Goal: Task Accomplishment & Management: Manage account settings

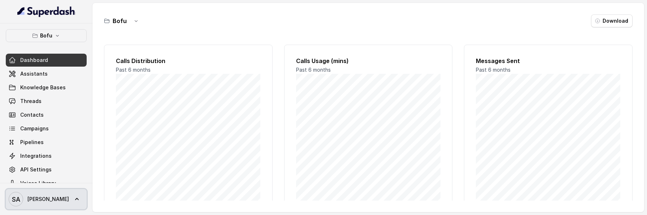
click at [49, 196] on link "SA Swapnil" at bounding box center [46, 199] width 81 height 20
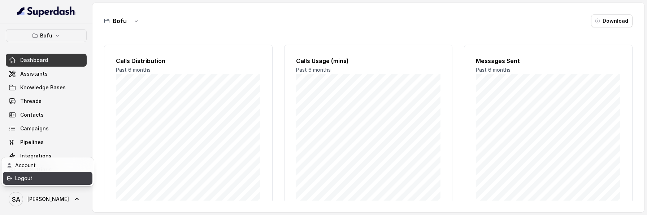
click at [55, 183] on div "Logout" at bounding box center [45, 178] width 61 height 9
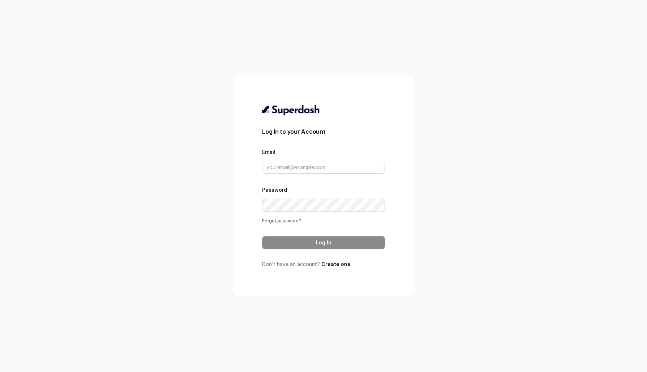
click at [288, 223] on link "Forgot password?" at bounding box center [281, 220] width 39 height 5
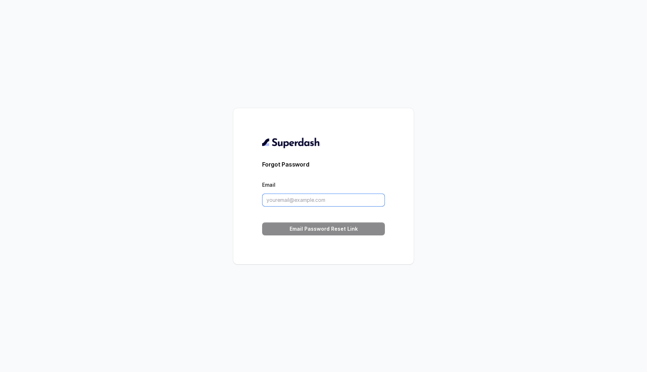
click at [291, 201] on input "Email" at bounding box center [323, 200] width 123 height 13
type input "sherin@trysuperdash.com"
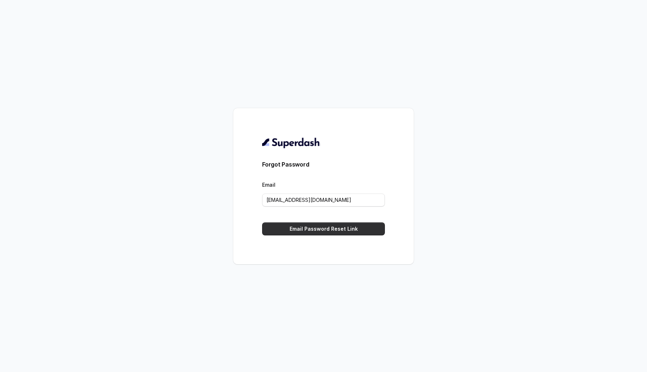
click at [284, 229] on button "Email Password Reset Link" at bounding box center [323, 229] width 123 height 13
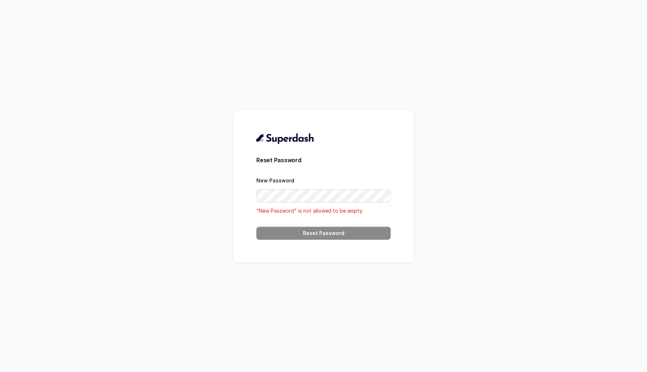
click at [193, 208] on div "Reset Password New Password "New Password" is not allowed to be empty Reset Pas…" at bounding box center [323, 186] width 647 height 372
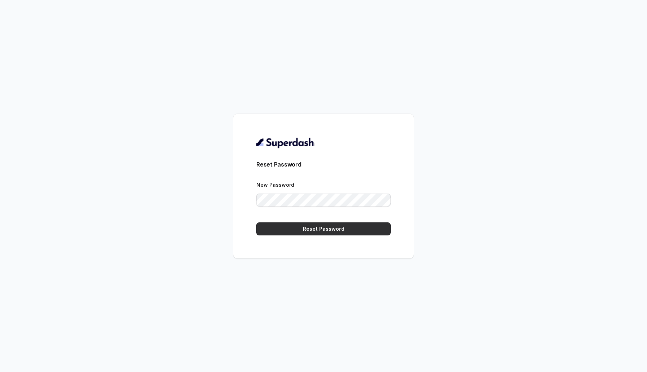
click at [269, 229] on button "Reset Password" at bounding box center [323, 229] width 134 height 13
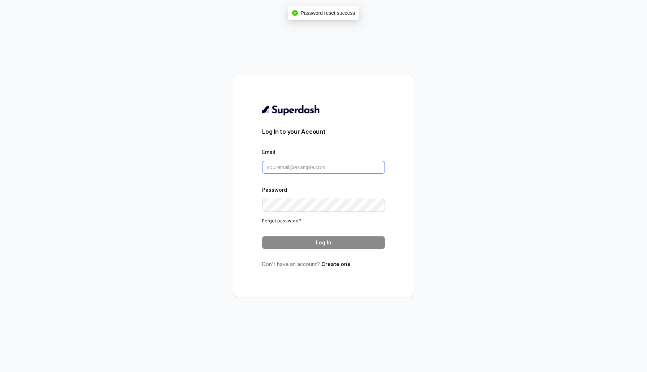
click at [298, 165] on input "Email" at bounding box center [323, 167] width 123 height 13
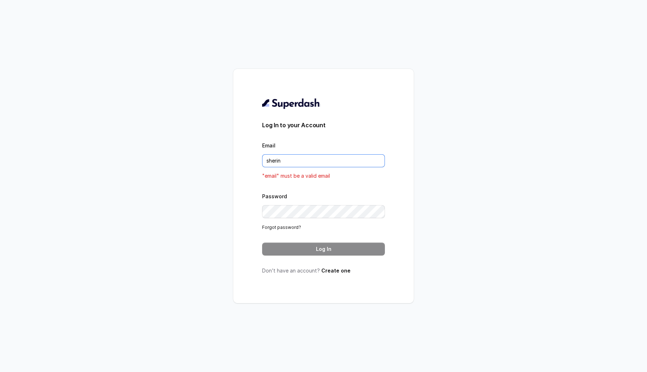
type input "sherin@trysuperdash.com"
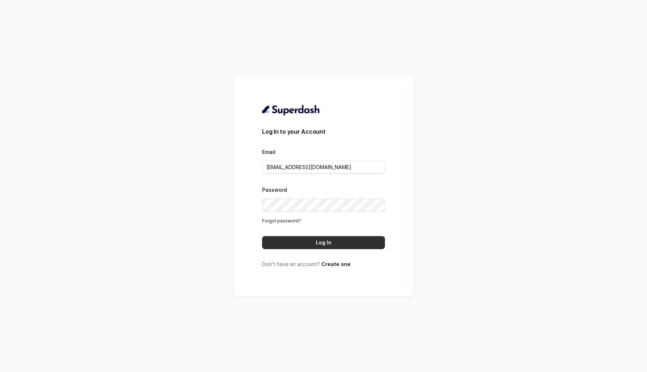
click at [276, 239] on button "Log In" at bounding box center [323, 242] width 123 height 13
